Goal: Task Accomplishment & Management: Manage account settings

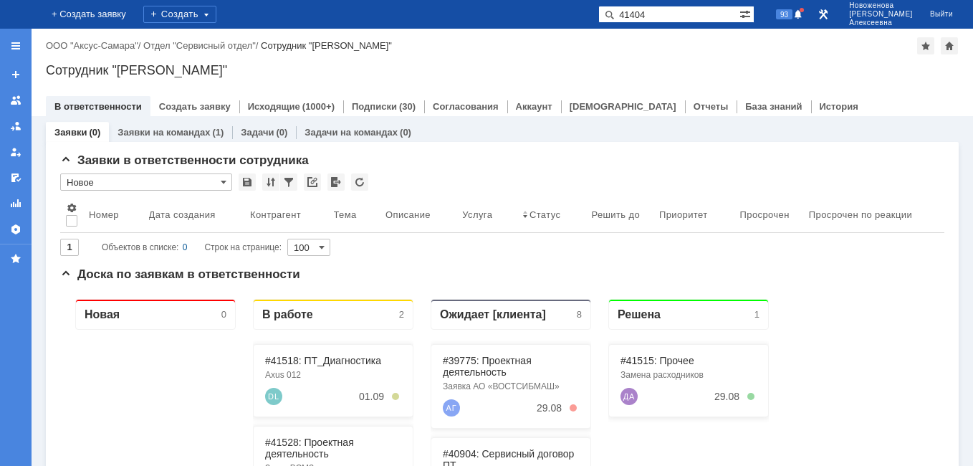
type input "41404"
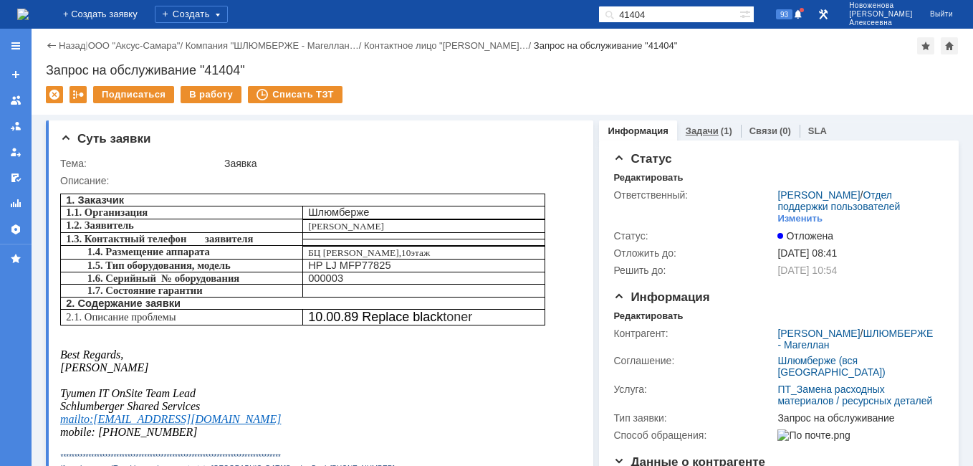
click at [686, 133] on link "Задачи" at bounding box center [702, 130] width 33 height 11
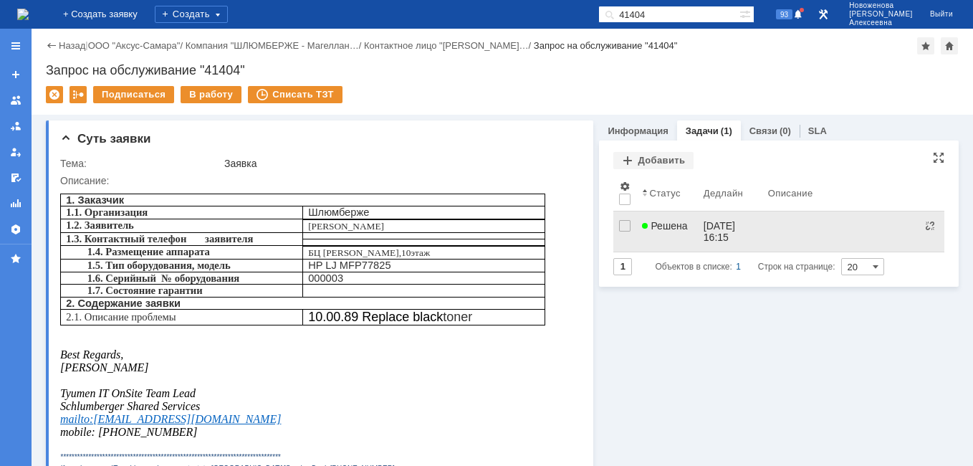
click at [673, 224] on span "Решена" at bounding box center [664, 225] width 45 height 11
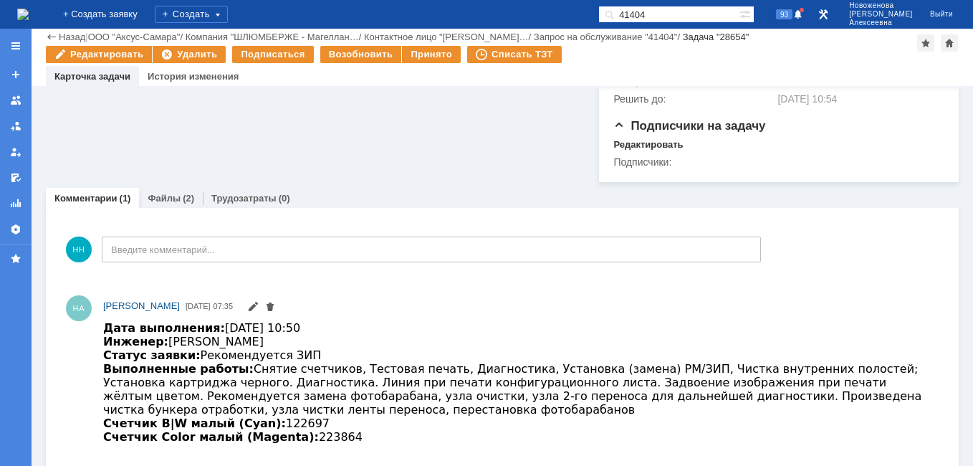
scroll to position [645, 0]
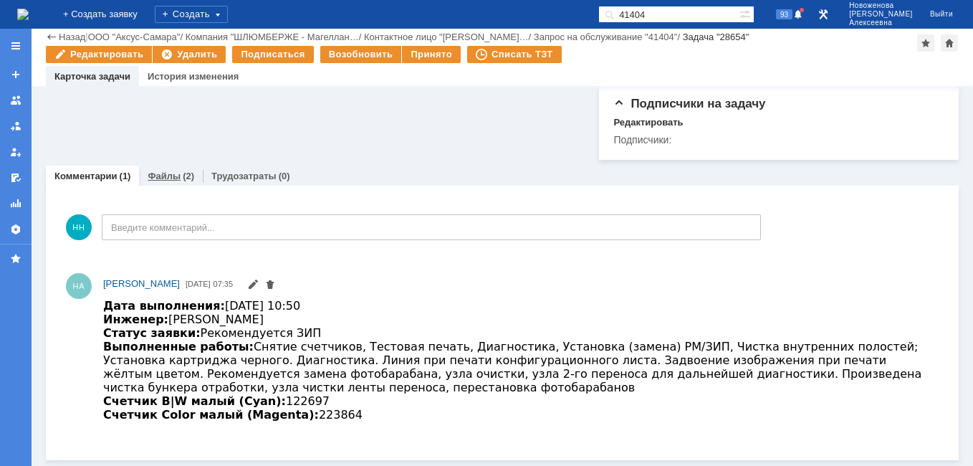
click at [160, 181] on link "Файлы" at bounding box center [164, 176] width 33 height 11
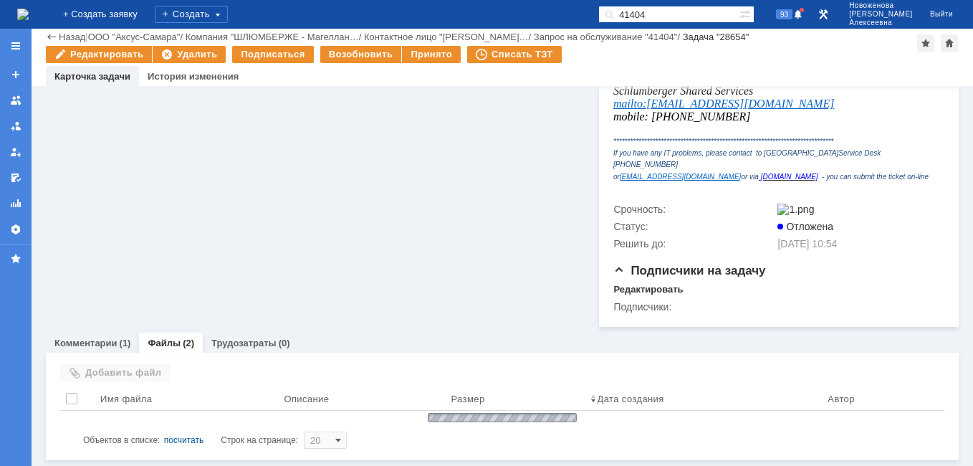
scroll to position [532, 0]
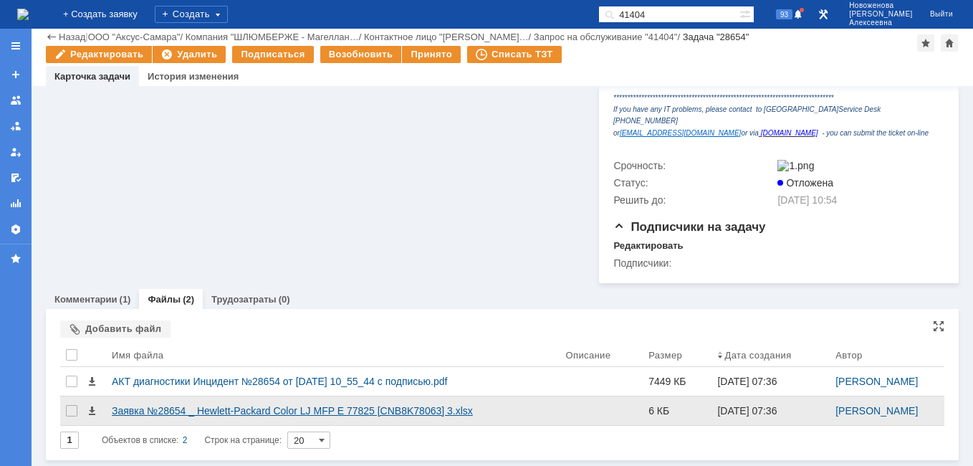
click at [163, 415] on div "Заявка №28654 _ Hewlett-Packard Color LJ MFP E 77825 [CNB8K78063] 3.xlsx" at bounding box center [333, 410] width 442 height 11
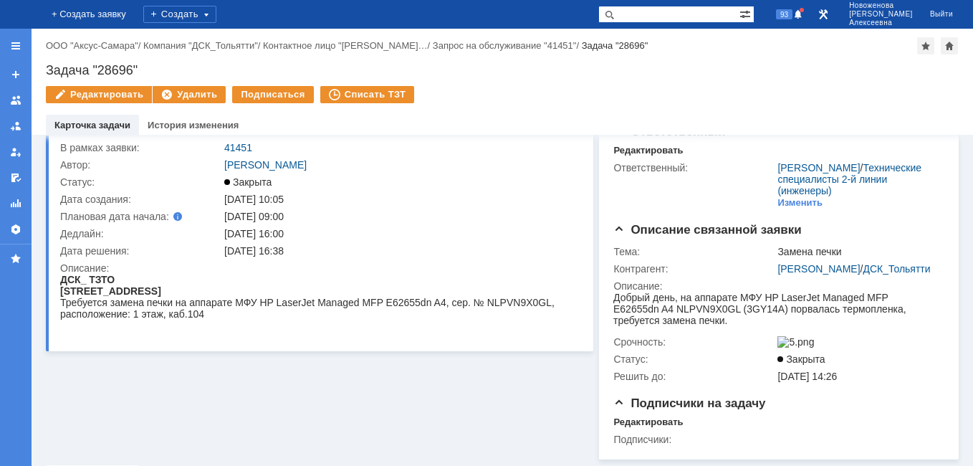
scroll to position [72, 0]
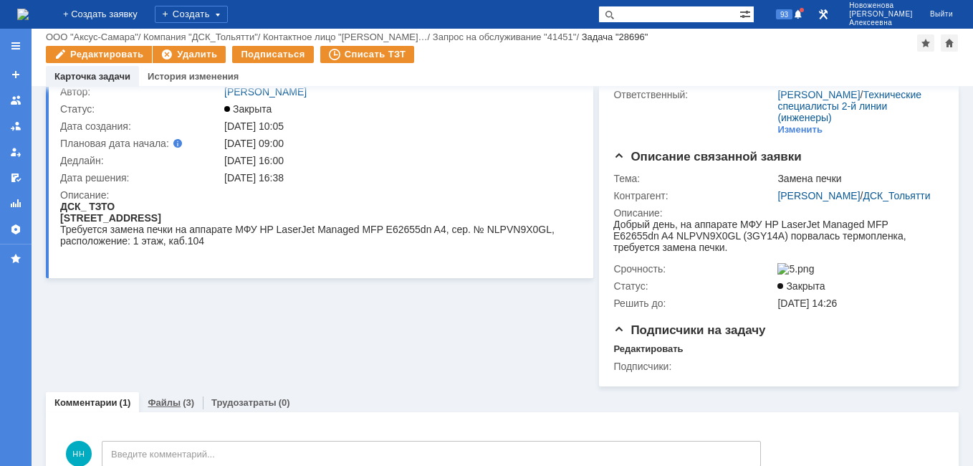
click at [176, 408] on link "Файлы" at bounding box center [164, 402] width 33 height 11
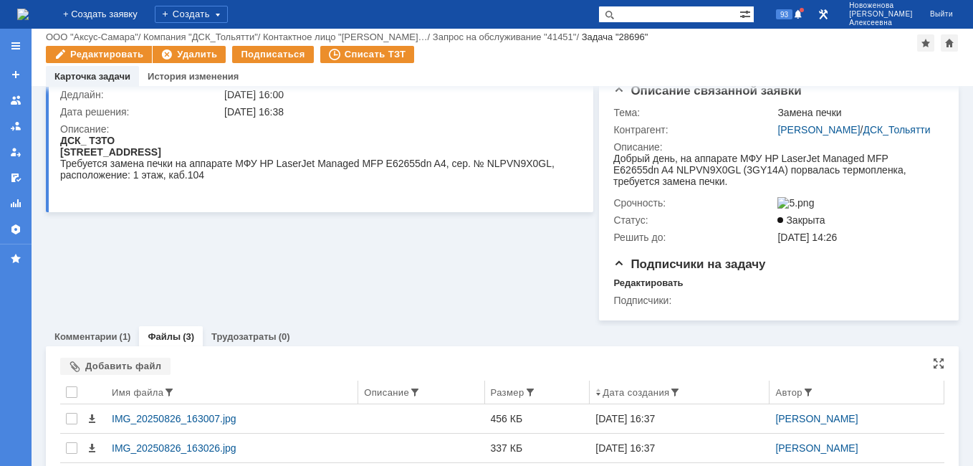
scroll to position [221, 0]
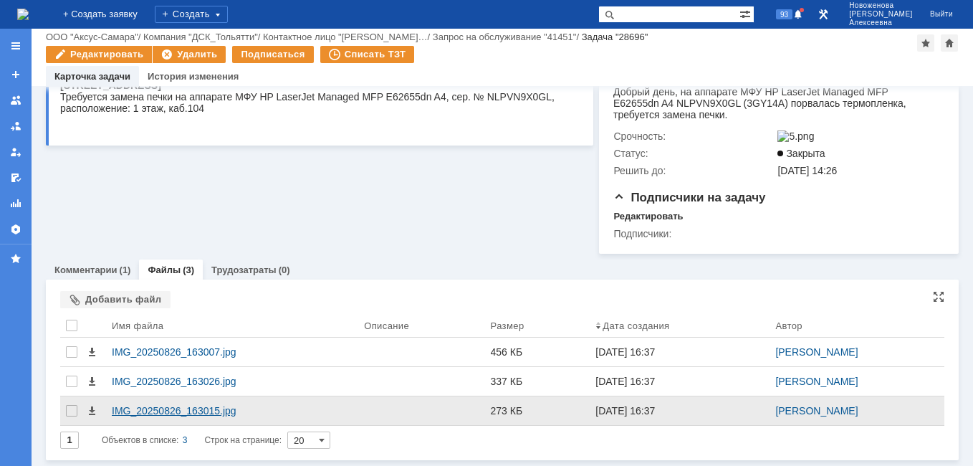
click at [188, 401] on div "IMG_20250826_163015.jpg" at bounding box center [232, 410] width 252 height 29
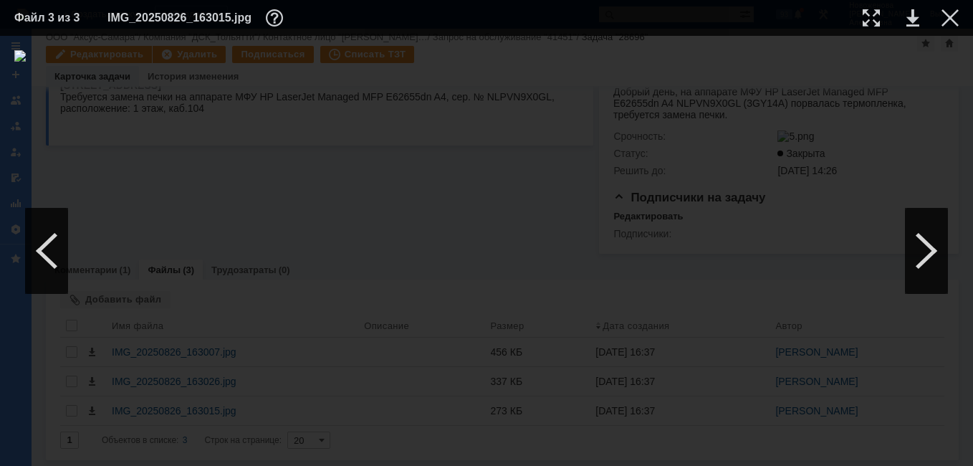
click at [954, 27] on td at bounding box center [938, 17] width 39 height 21
click at [949, 10] on div at bounding box center [949, 17] width 17 height 17
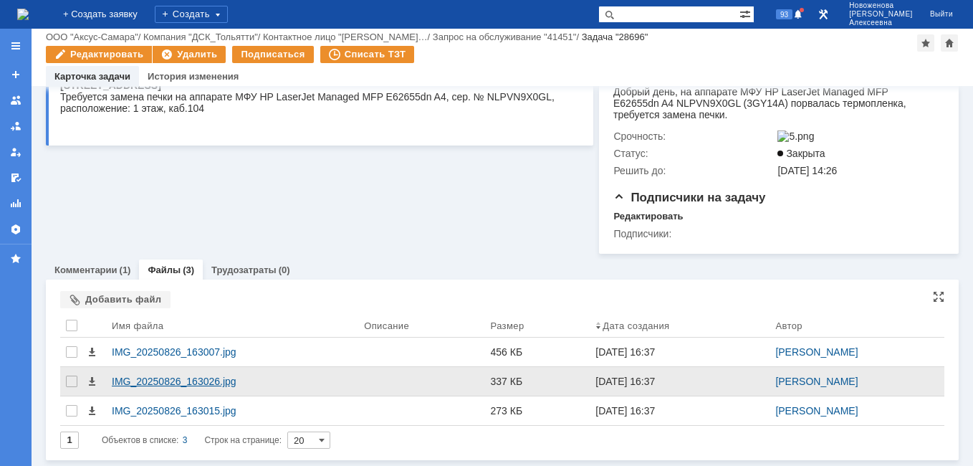
click at [140, 380] on div "IMG_20250826_163026.jpg" at bounding box center [232, 380] width 241 height 11
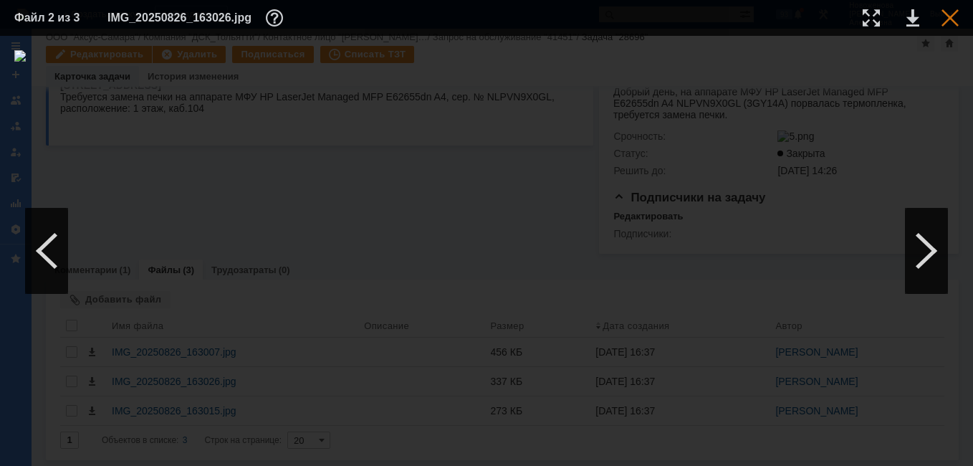
click at [951, 12] on div at bounding box center [949, 17] width 17 height 17
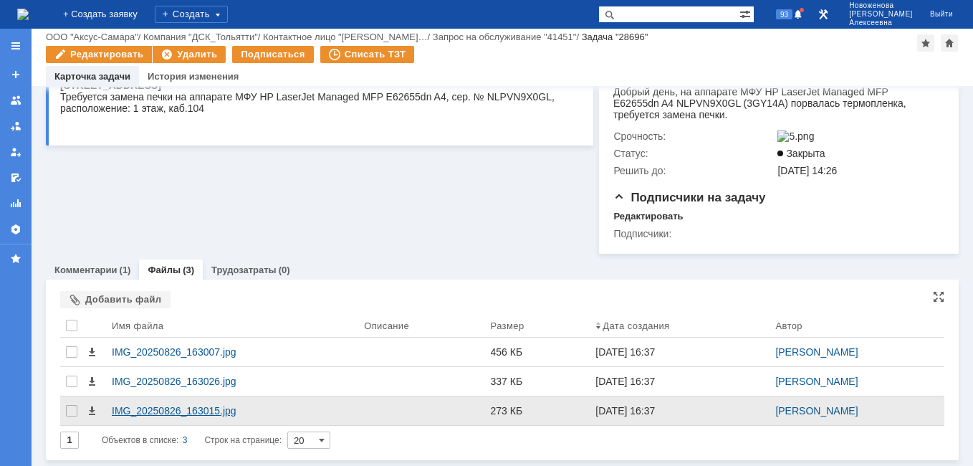
click at [155, 406] on div "IMG_20250826_163015.jpg" at bounding box center [232, 410] width 241 height 11
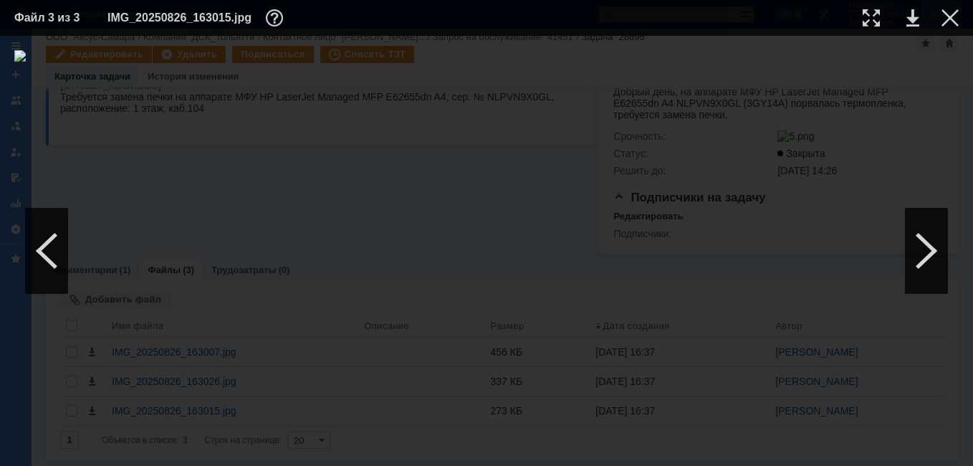
click at [946, 19] on div at bounding box center [949, 17] width 17 height 17
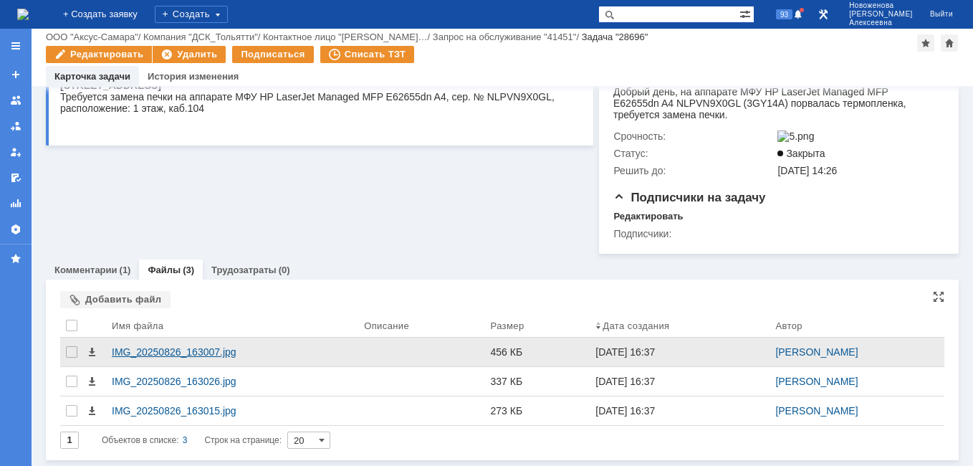
click at [181, 349] on div "IMG_20250826_163007.jpg" at bounding box center [232, 351] width 241 height 11
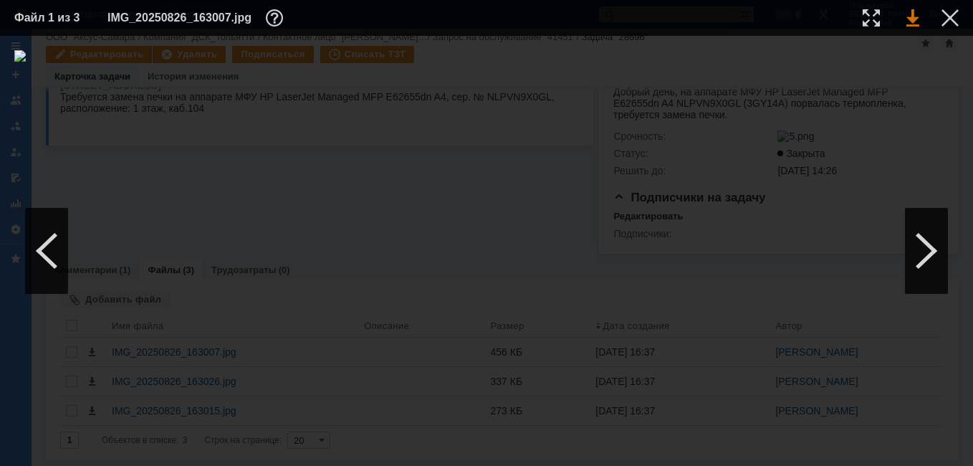
click at [909, 24] on link at bounding box center [912, 17] width 13 height 17
click at [910, 24] on link at bounding box center [912, 17] width 13 height 17
click at [954, 17] on div at bounding box center [949, 17] width 17 height 17
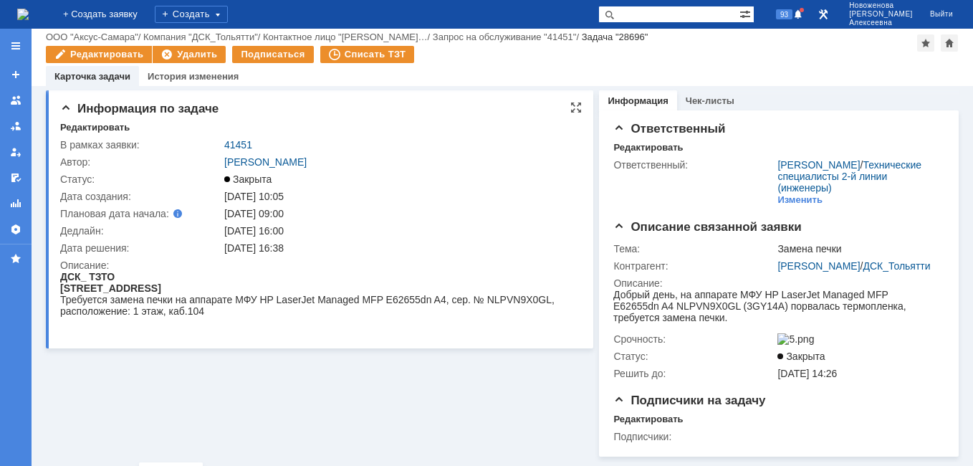
scroll to position [0, 0]
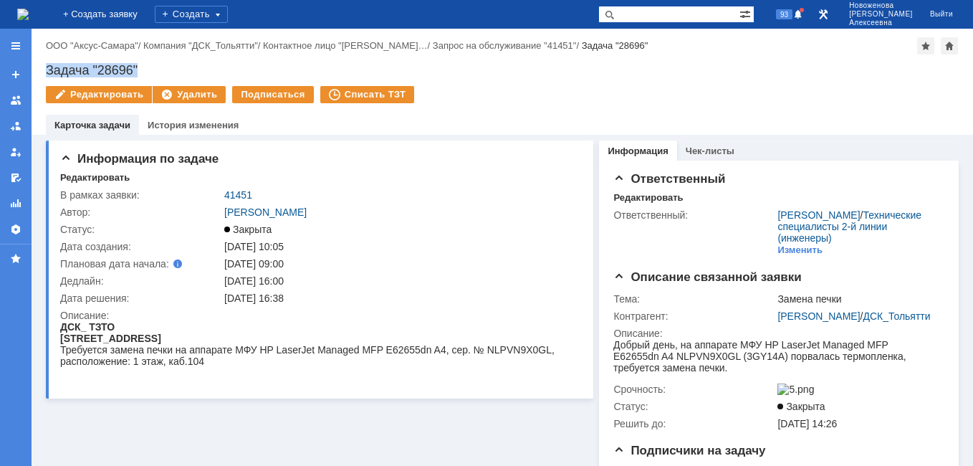
drag, startPoint x: 159, startPoint y: 71, endPoint x: 44, endPoint y: 74, distance: 114.7
click at [44, 74] on div "Назад | ООО "Аксус-Самара" / Компания "ДСК_Тольятти" / Контактное лицо "Кушнов …" at bounding box center [502, 82] width 941 height 106
copy div "Задача "28696""
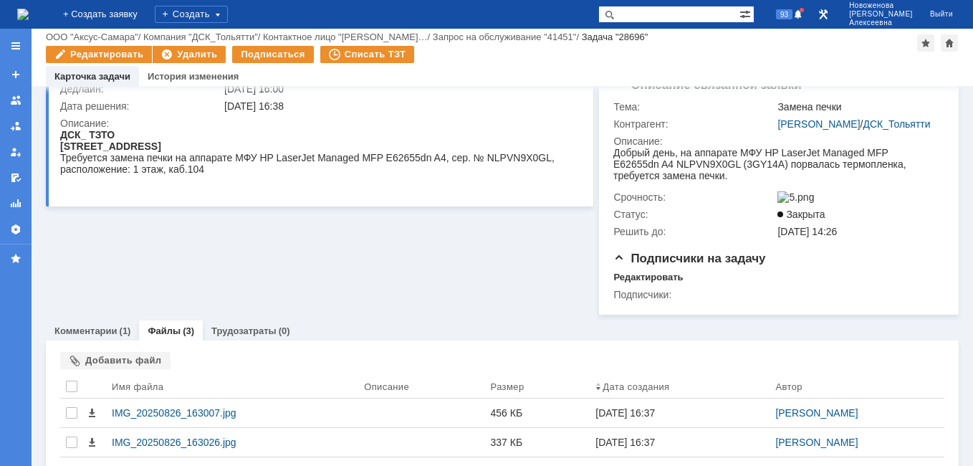
scroll to position [215, 0]
